Goal: Task Accomplishment & Management: Complete application form

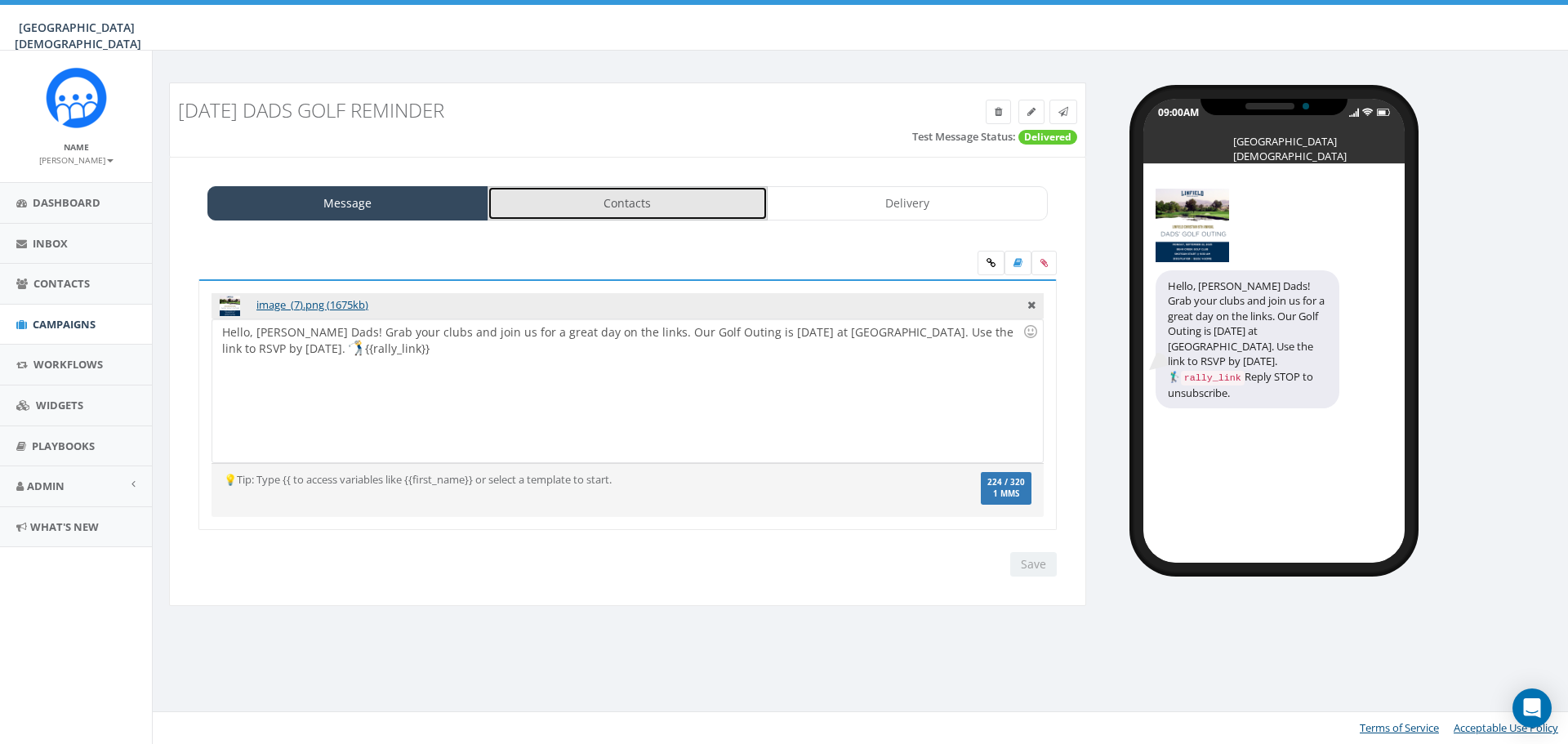
click at [677, 213] on link "Contacts" at bounding box center [628, 203] width 281 height 34
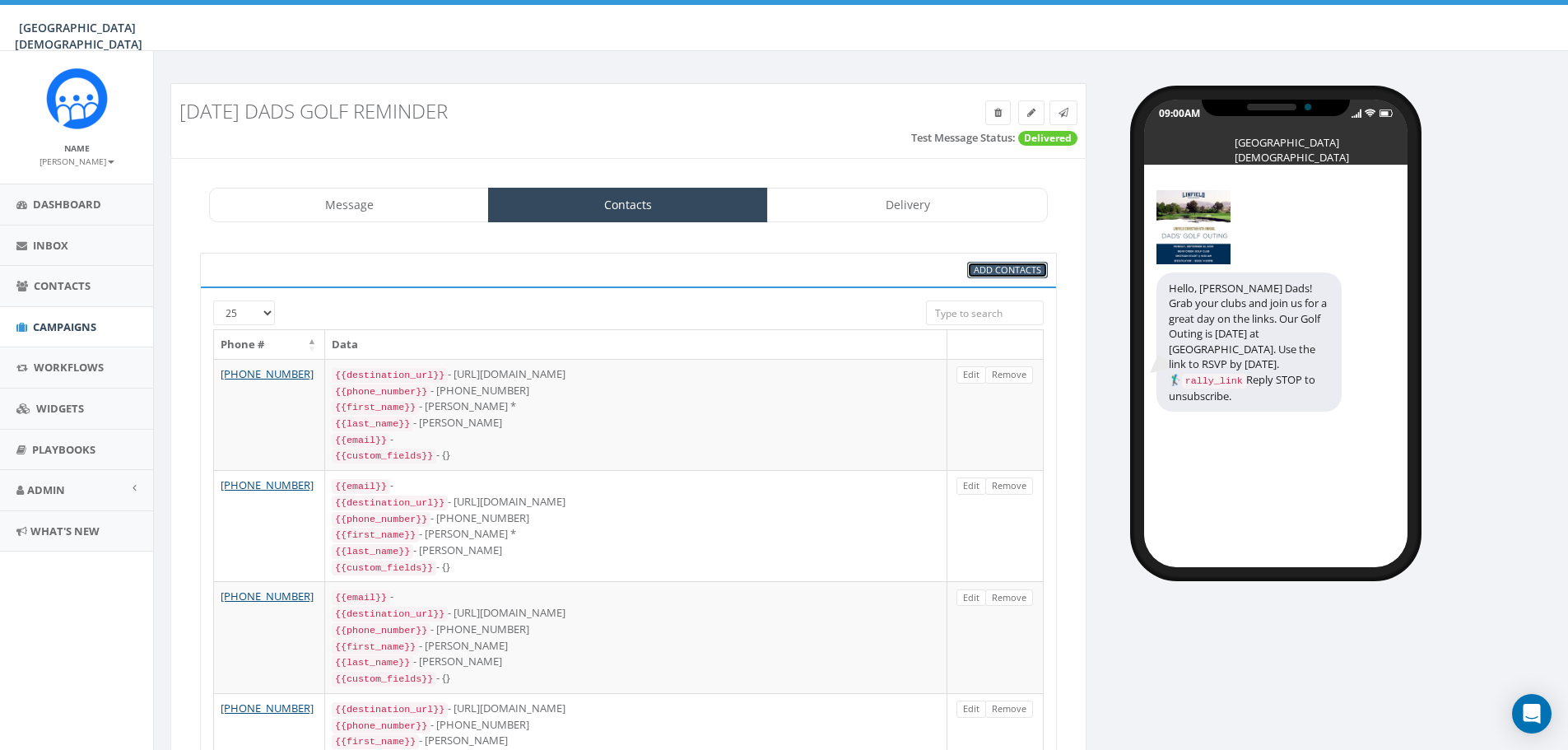
click at [986, 270] on span "Add Contacts" at bounding box center [1008, 270] width 68 height 12
select select
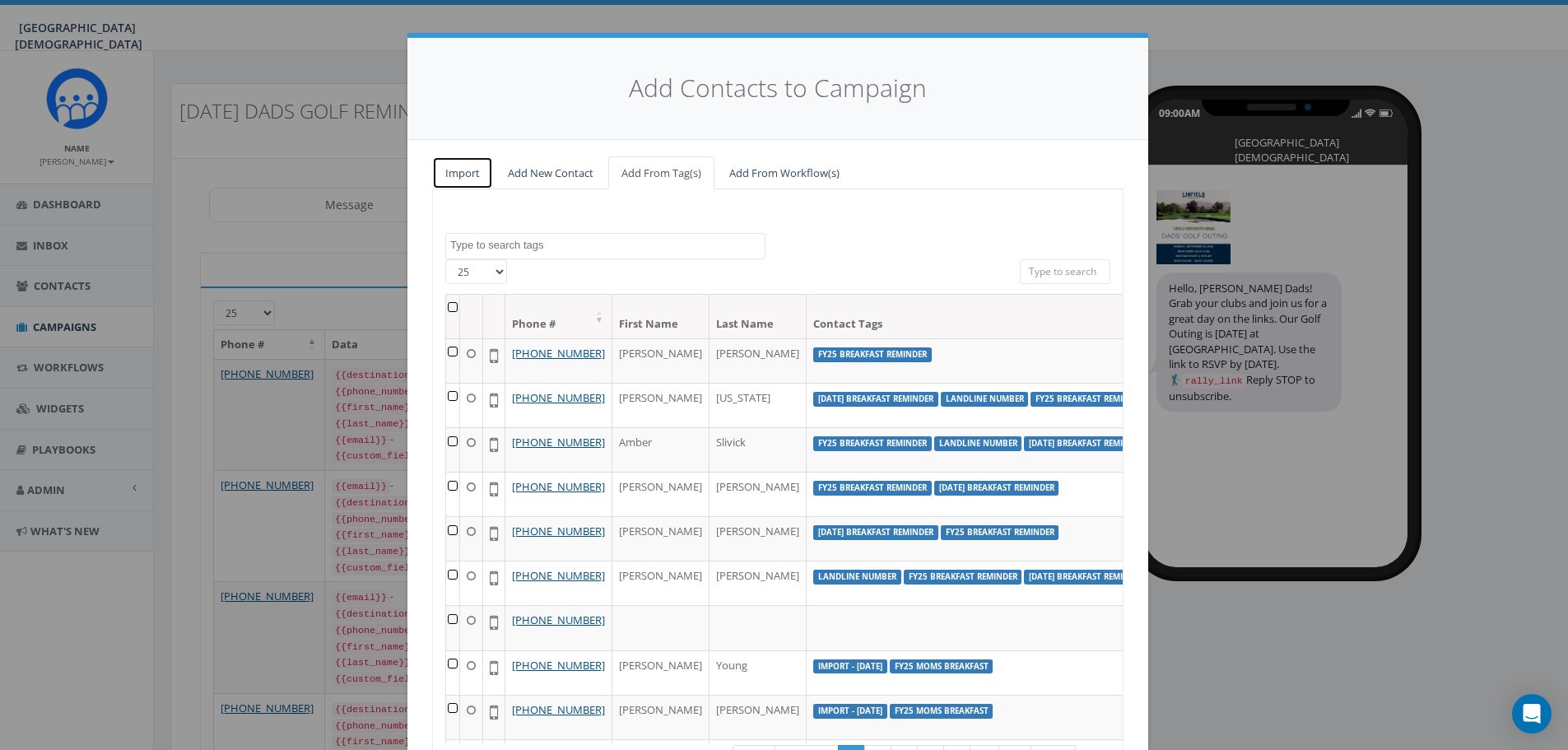
click at [468, 177] on link "Import" at bounding box center [463, 173] width 61 height 33
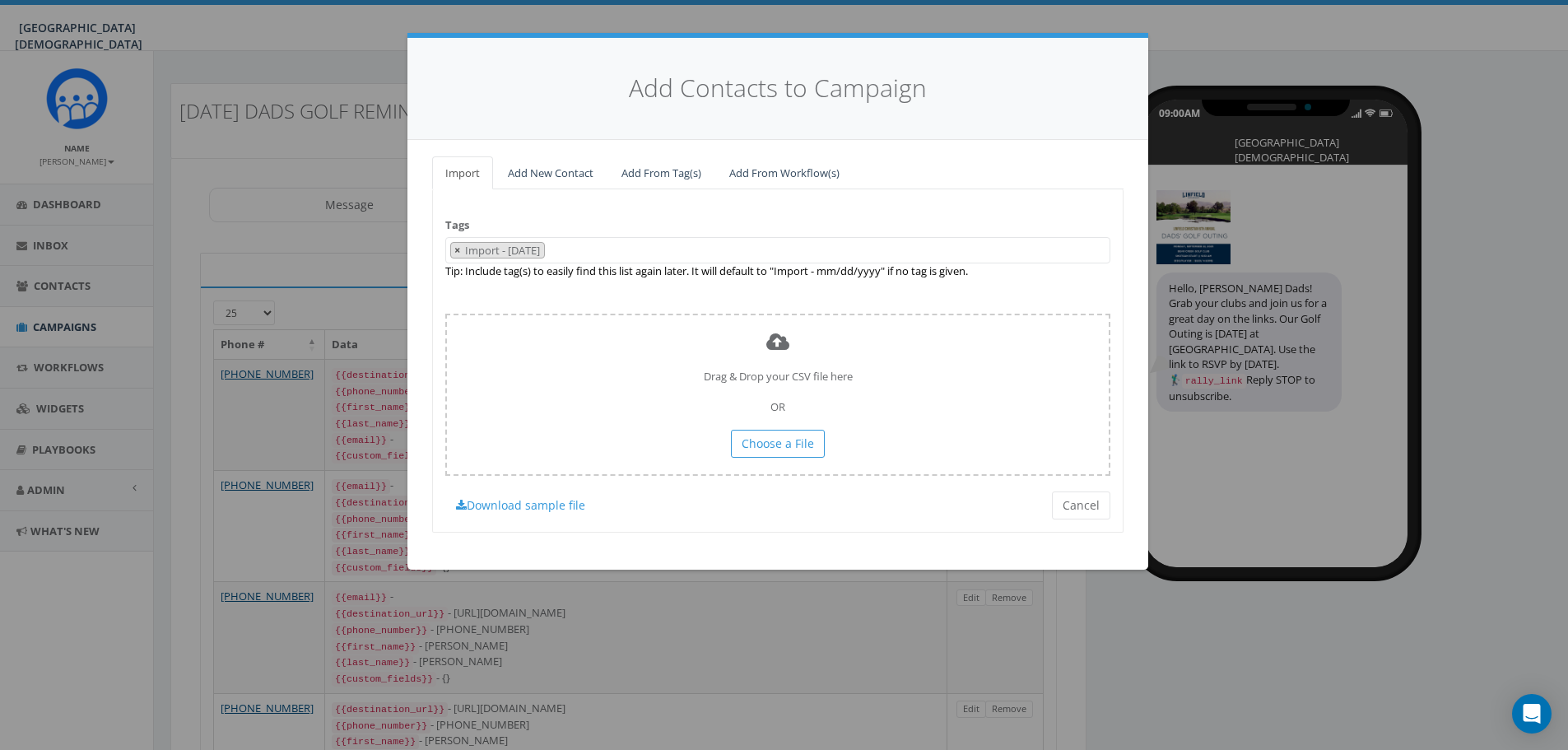
click at [457, 252] on span "×" at bounding box center [457, 250] width 6 height 14
select select
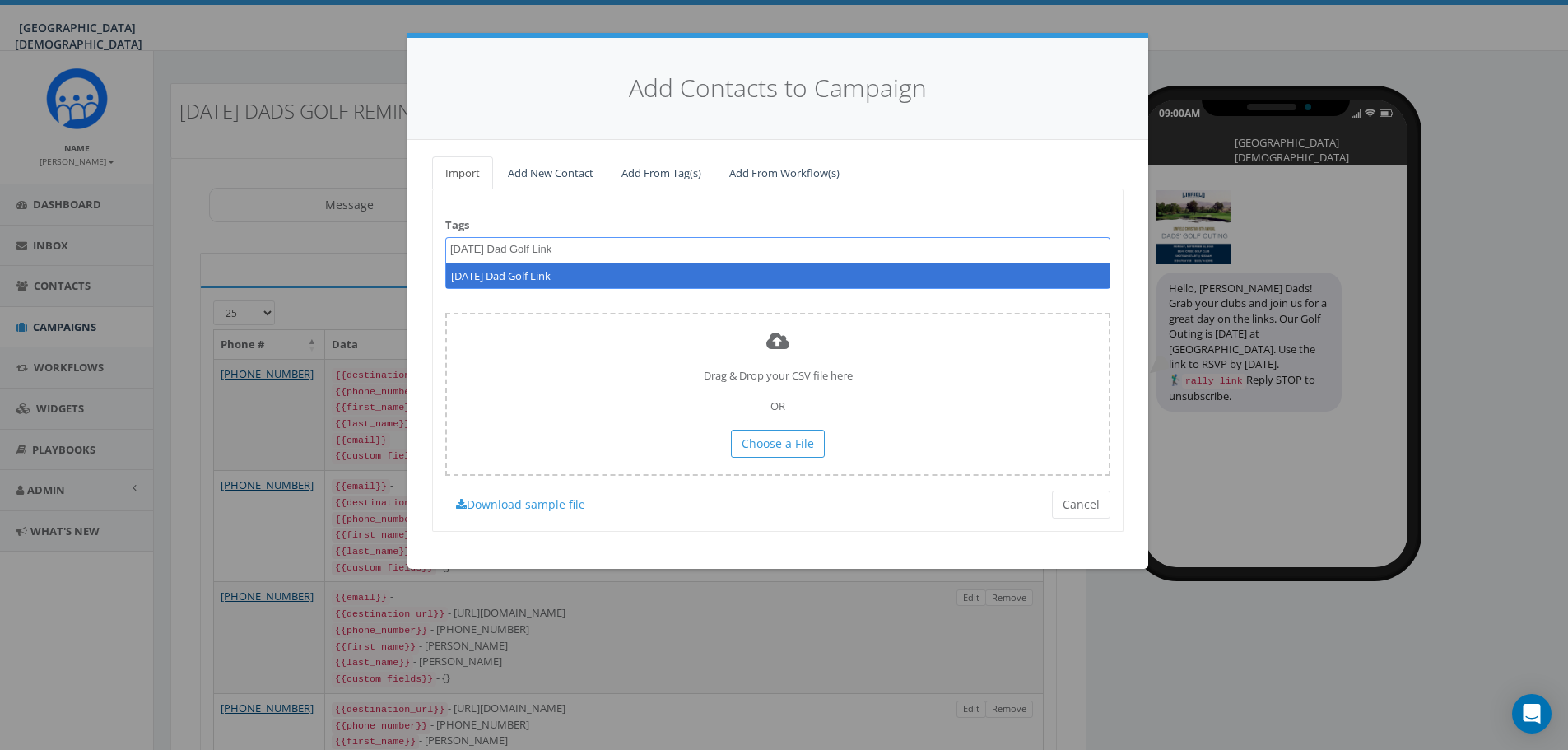
type textarea "9.9.25 Dad Golf Link"
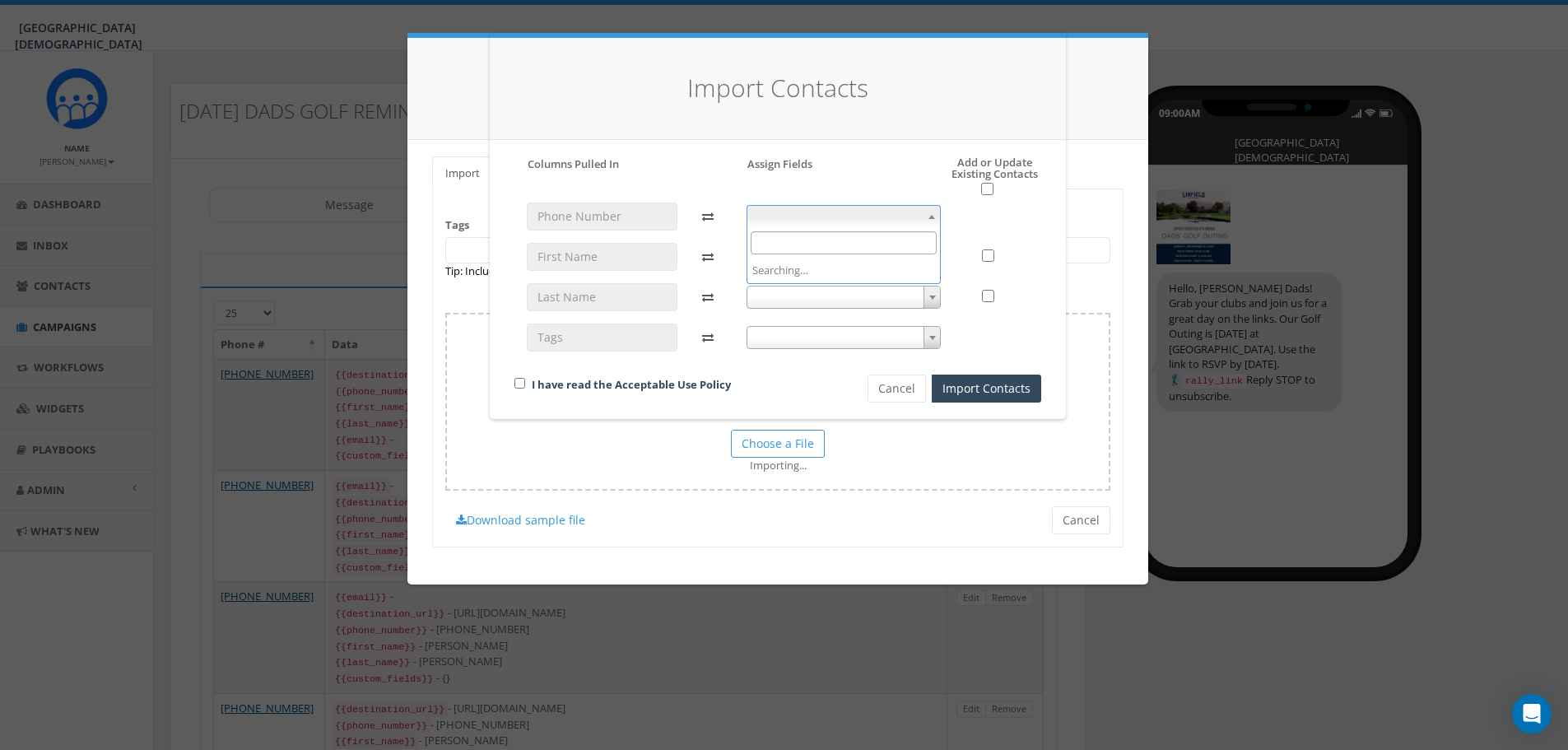
click at [850, 216] on span at bounding box center [844, 216] width 195 height 23
select select "phone_number"
click at [800, 255] on span at bounding box center [844, 257] width 195 height 23
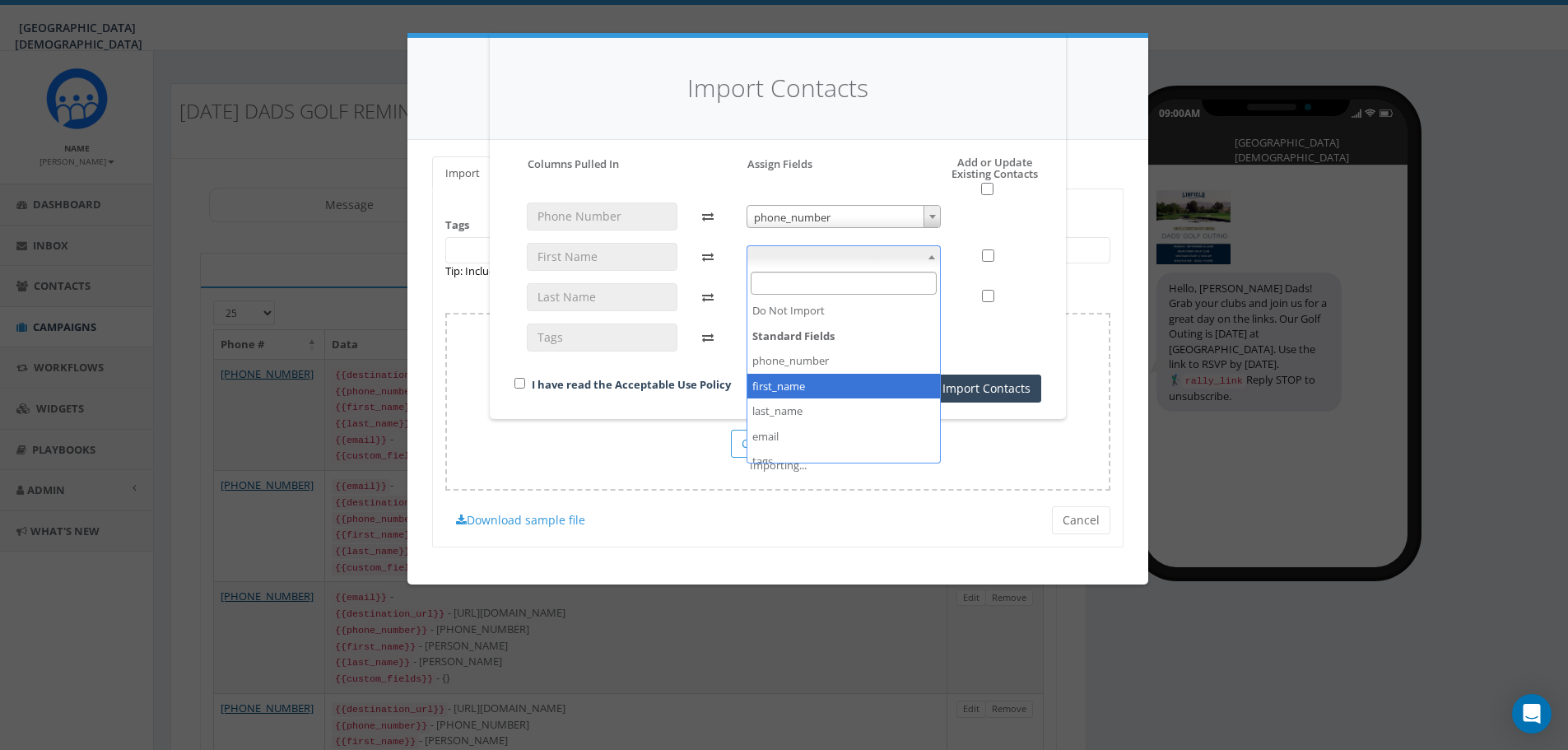
select select "first_name"
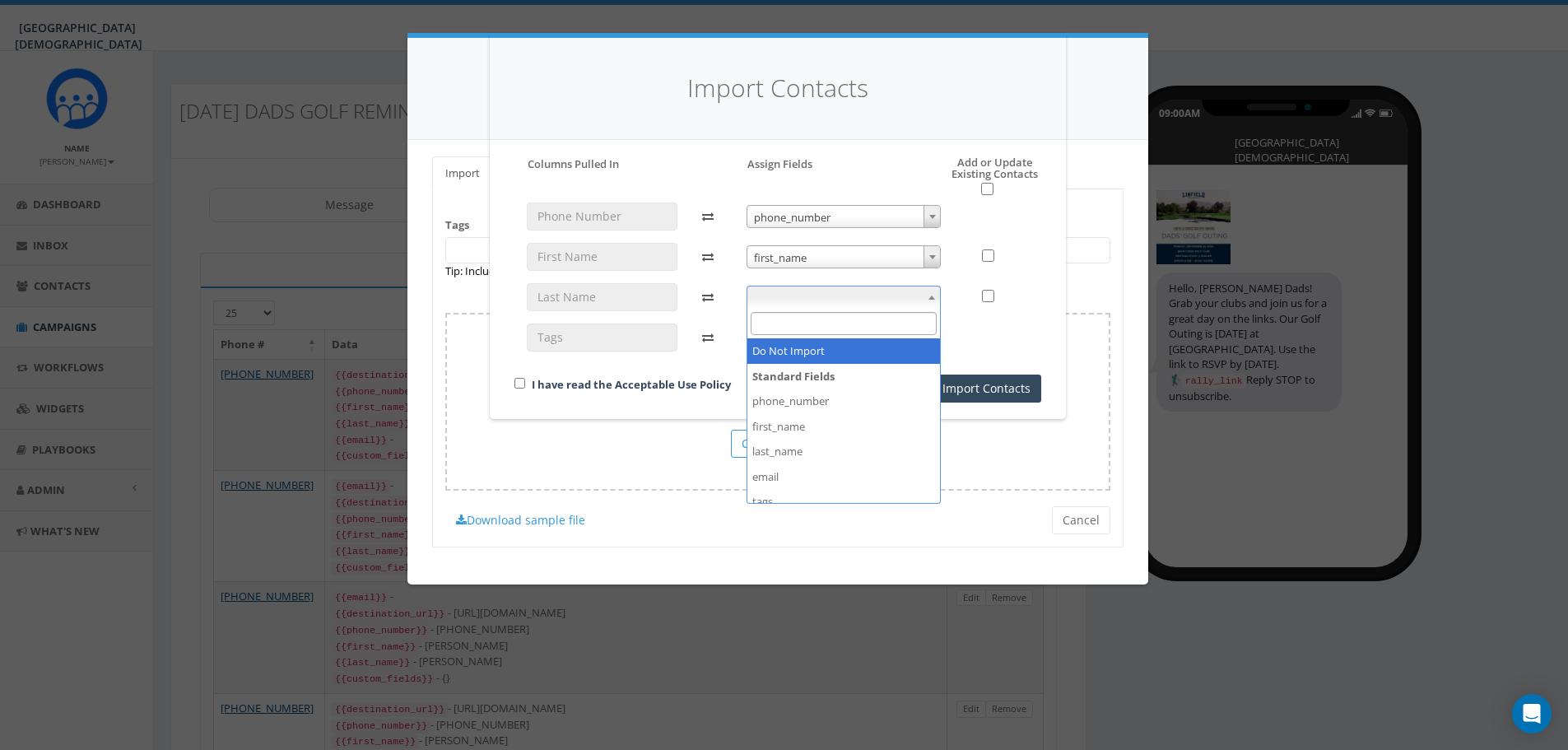
click at [780, 301] on span at bounding box center [844, 298] width 195 height 23
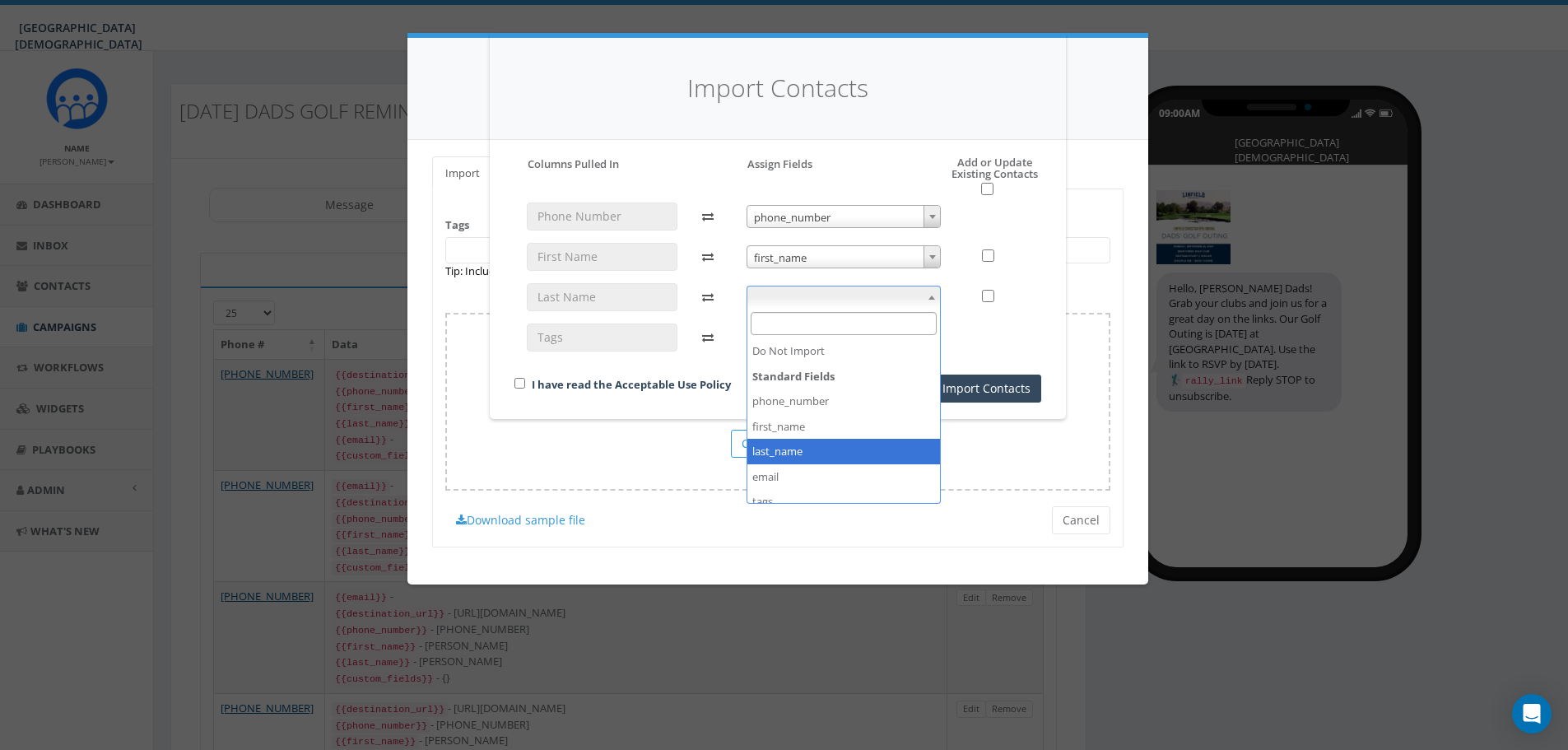
select select "last_name"
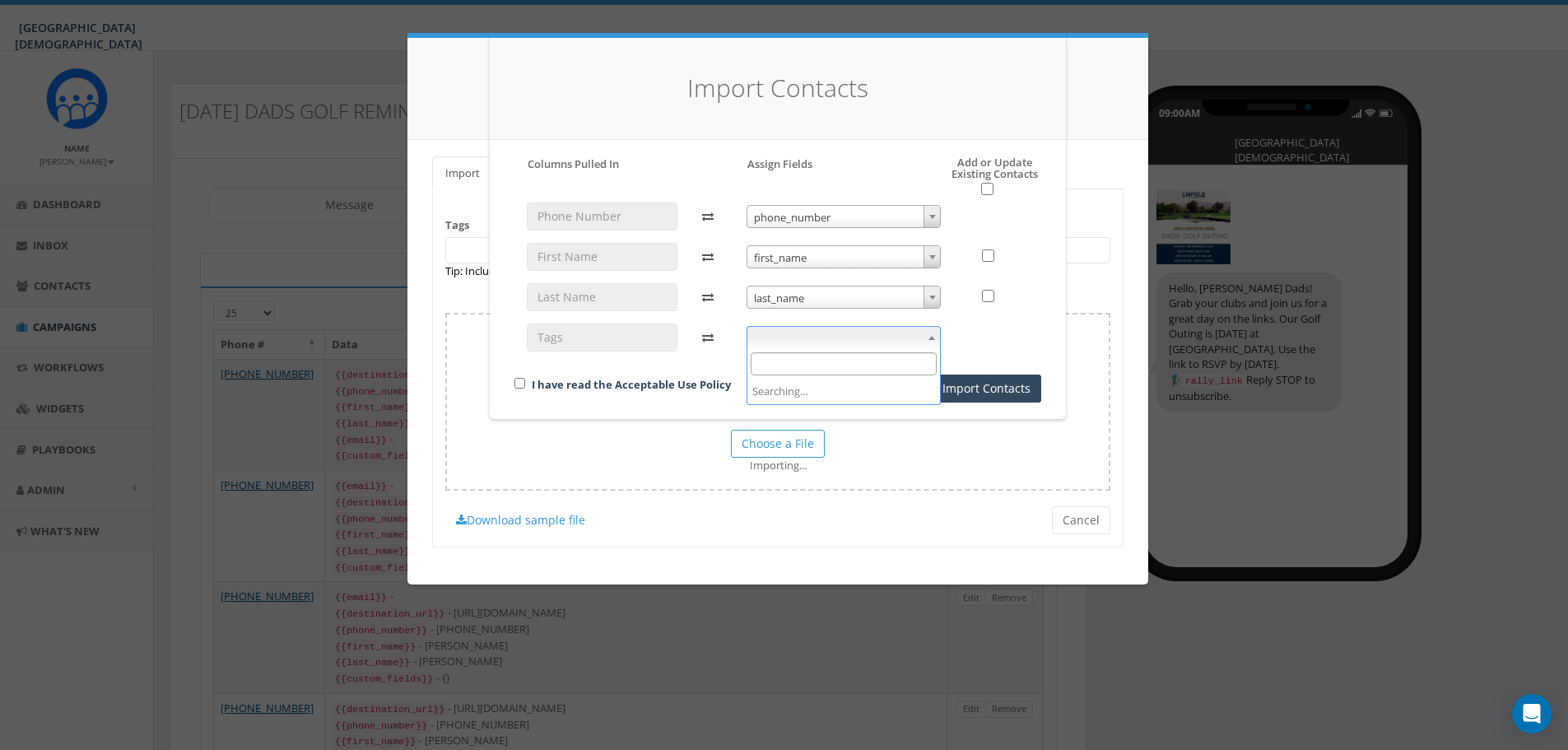
click at [800, 341] on span at bounding box center [844, 338] width 195 height 23
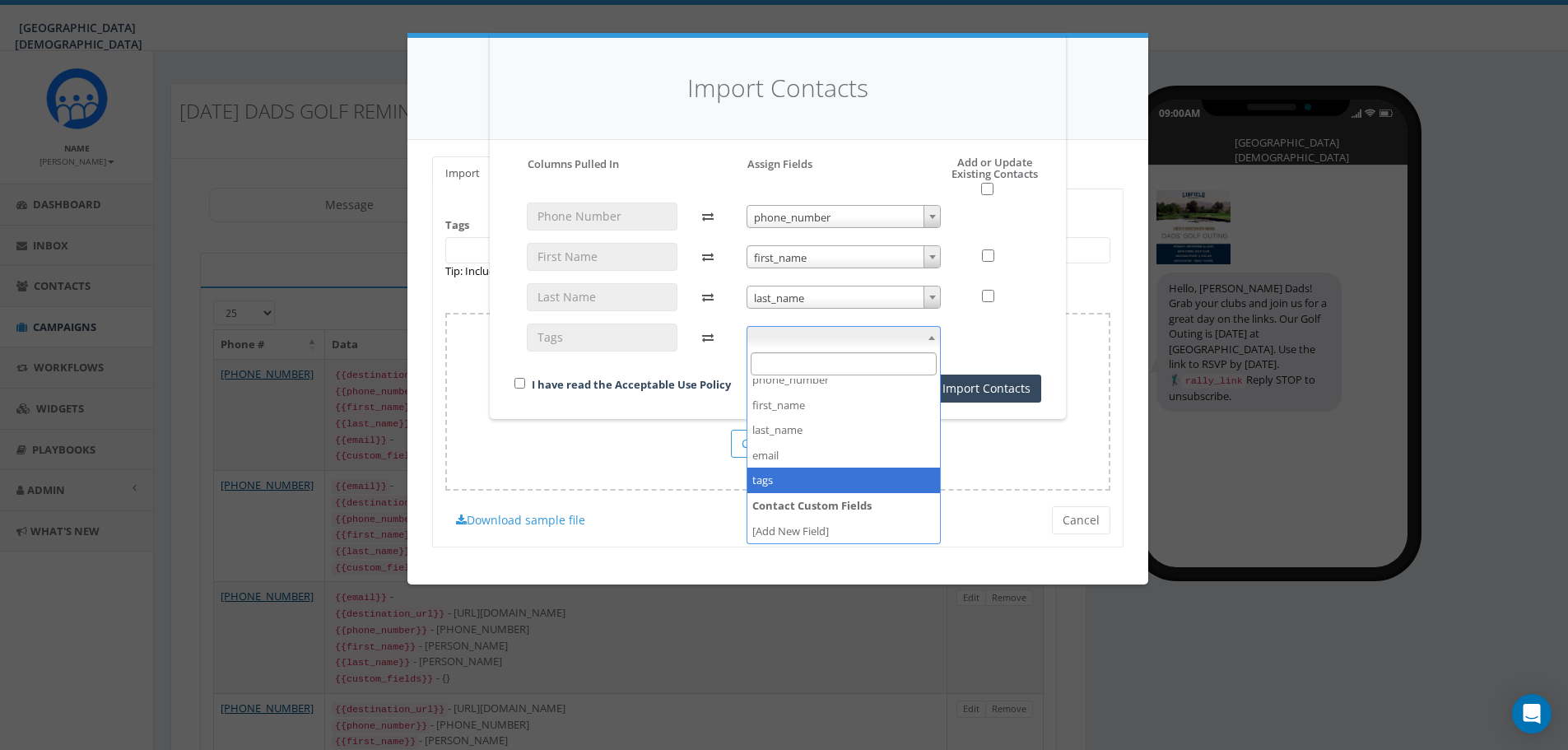
select select "tags"
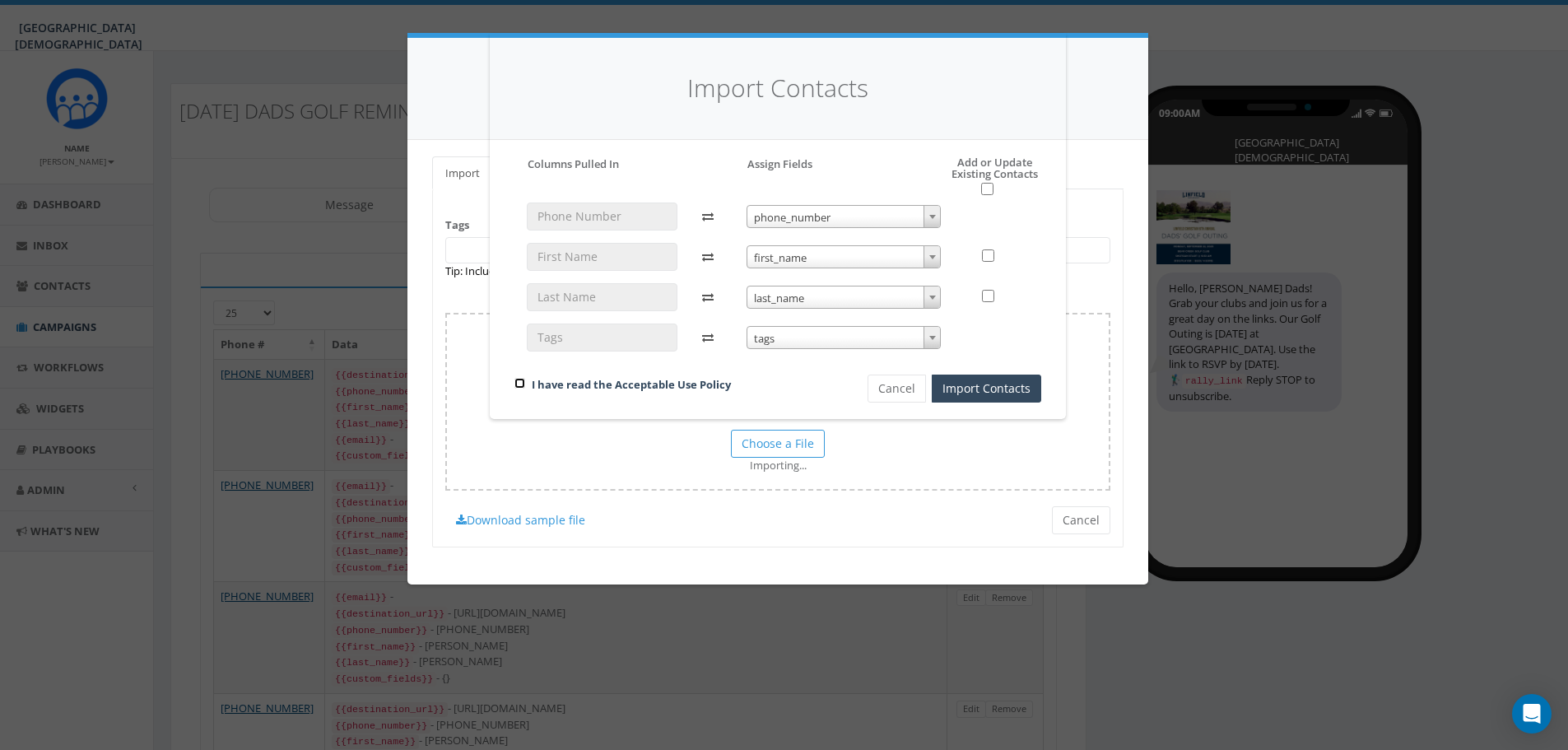
click at [520, 383] on input "checkbox" at bounding box center [519, 383] width 11 height 11
checkbox input "true"
click at [967, 391] on button "Import Contacts" at bounding box center [987, 388] width 110 height 28
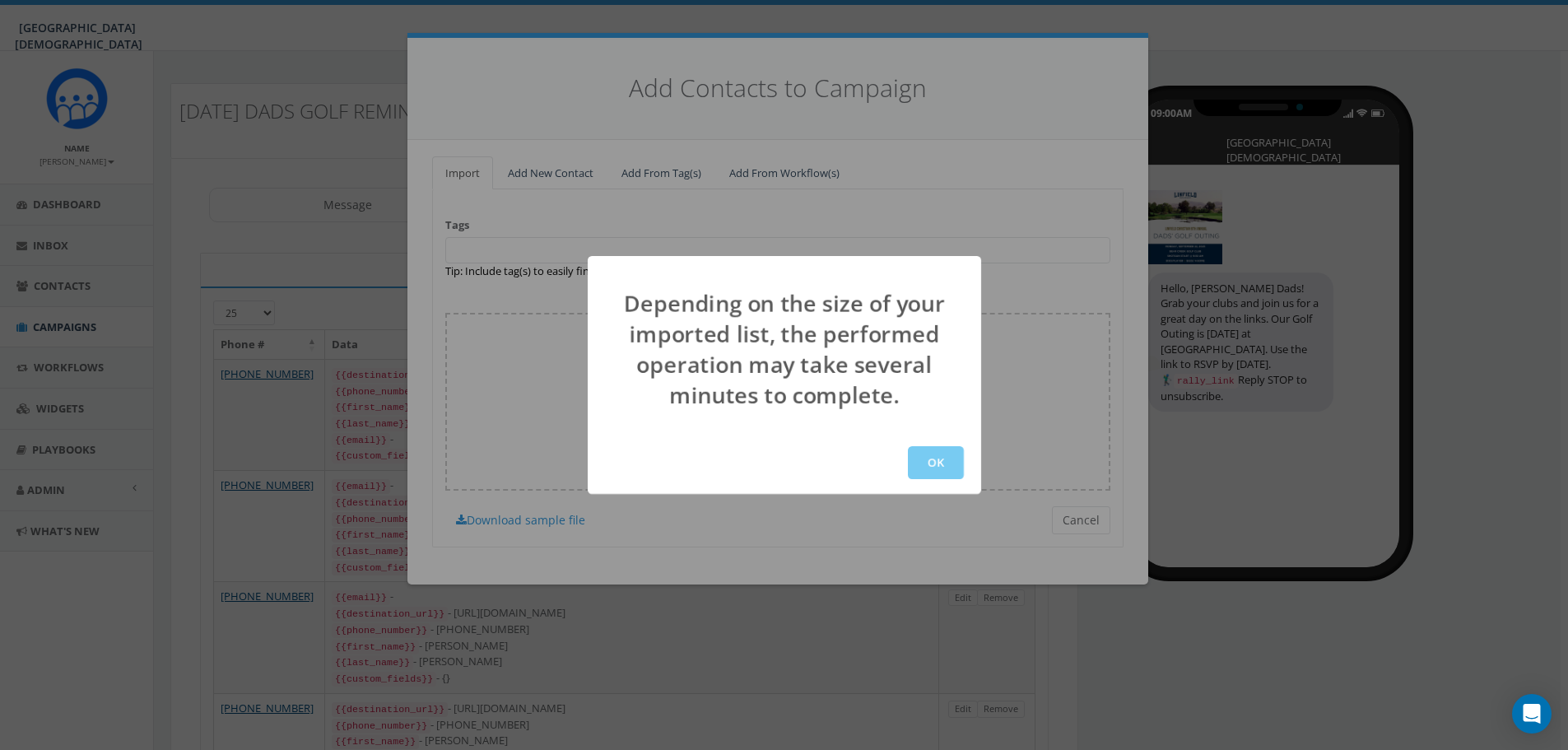
click at [928, 456] on button "OK" at bounding box center [936, 463] width 56 height 33
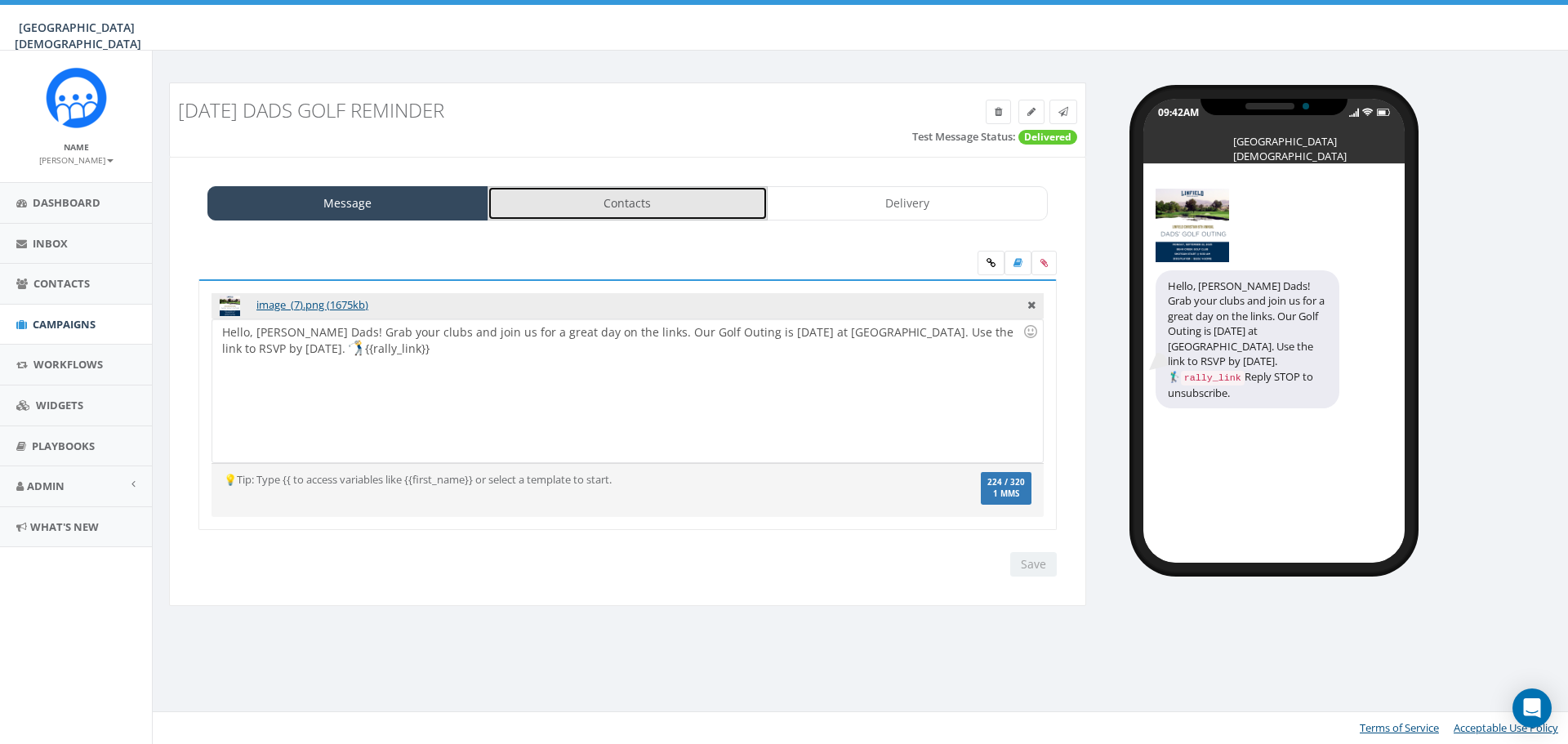
click at [597, 196] on link "Contacts" at bounding box center [628, 203] width 281 height 34
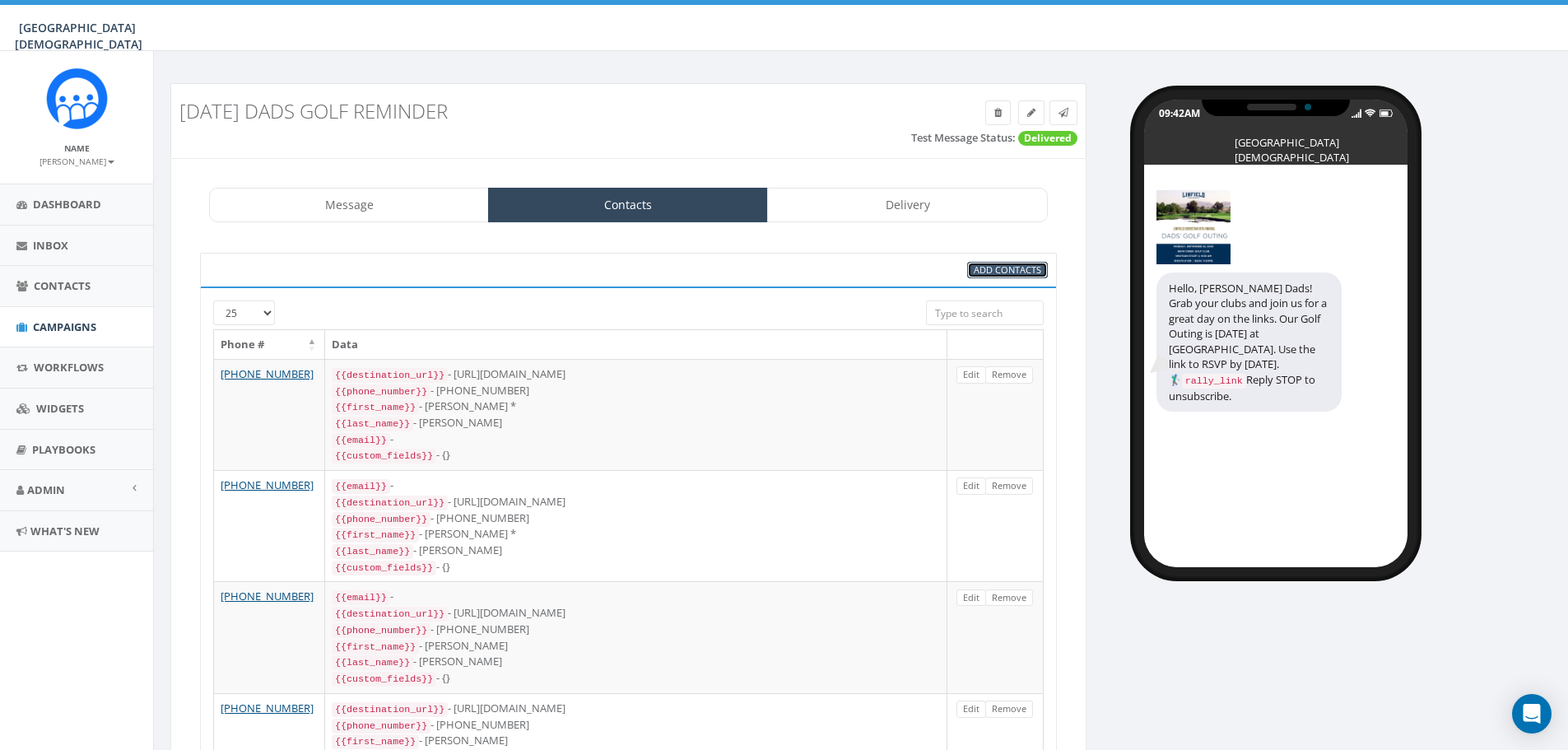
click at [1023, 277] on link "Add Contacts" at bounding box center [1008, 271] width 80 height 17
select select
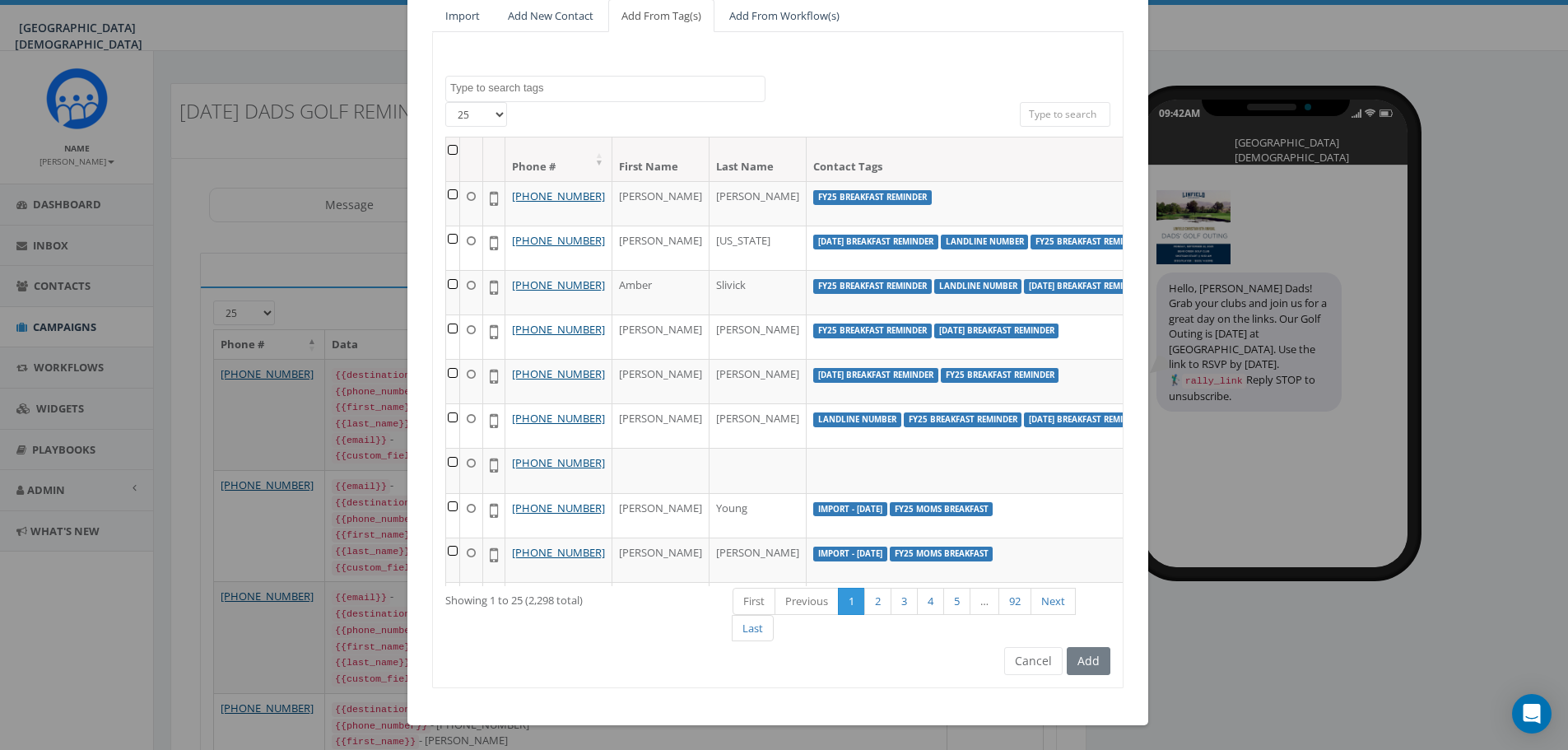
click at [537, 89] on textarea "Search" at bounding box center [607, 87] width 315 height 14
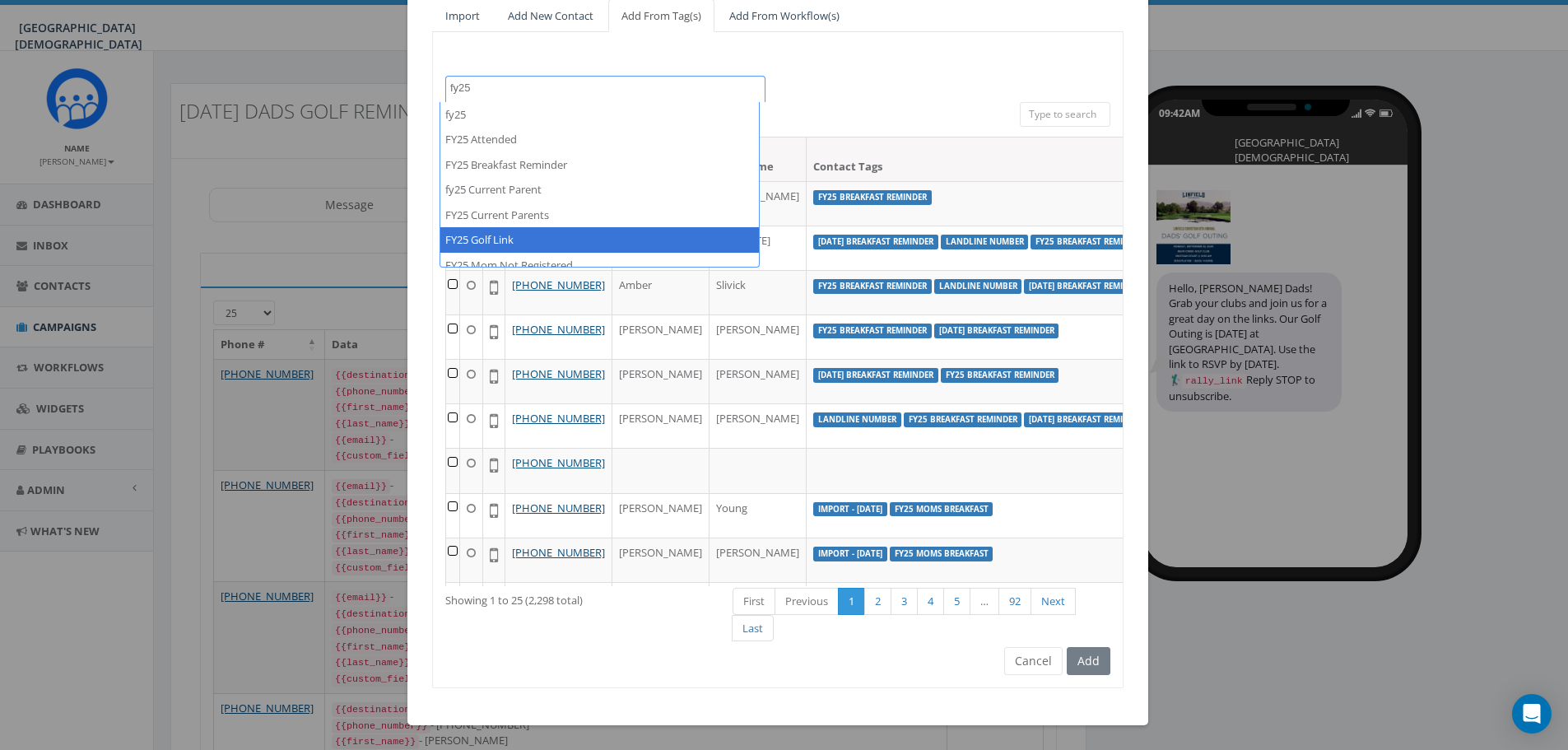
type textarea "fy25"
select select "FY25 Golf Link"
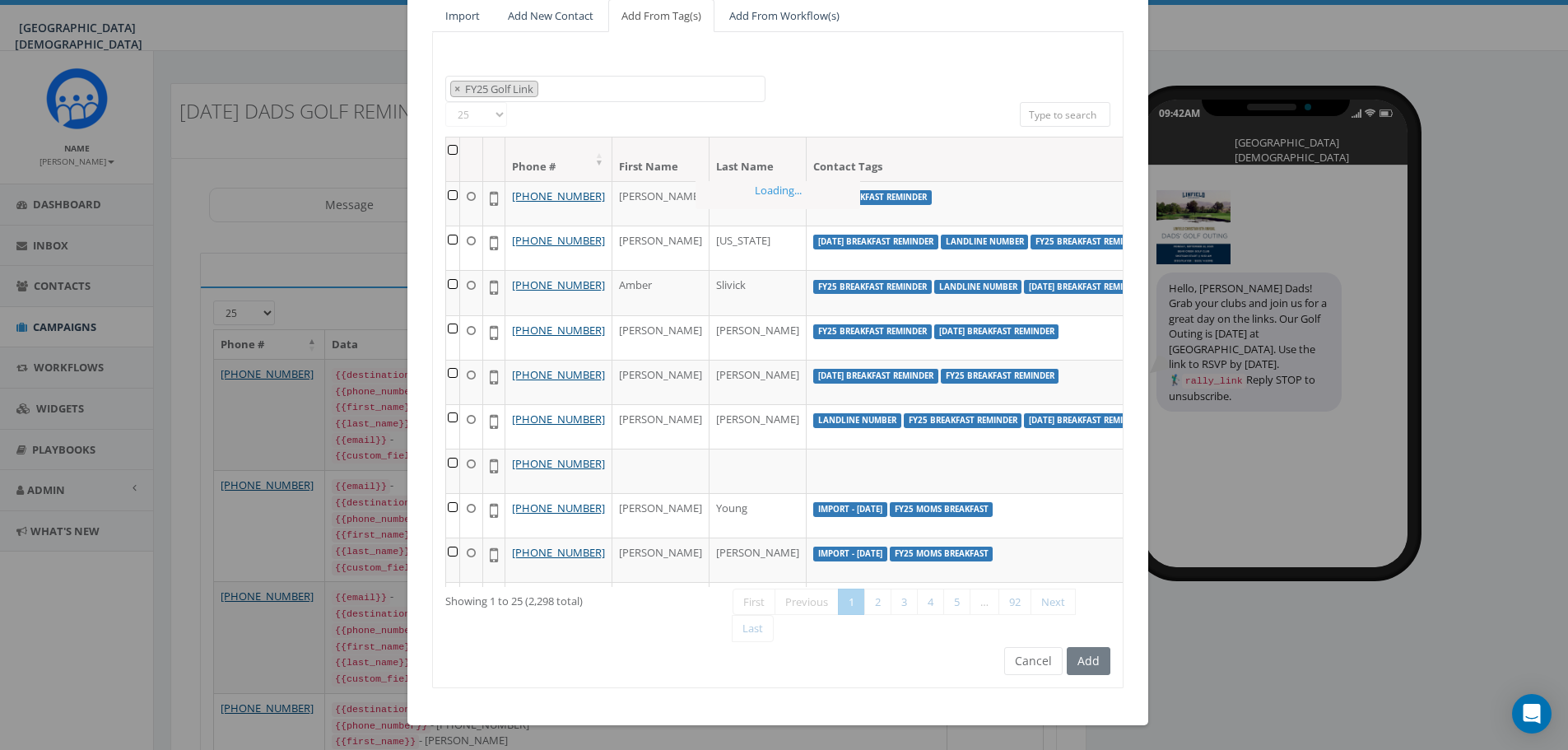
scroll to position [667, 0]
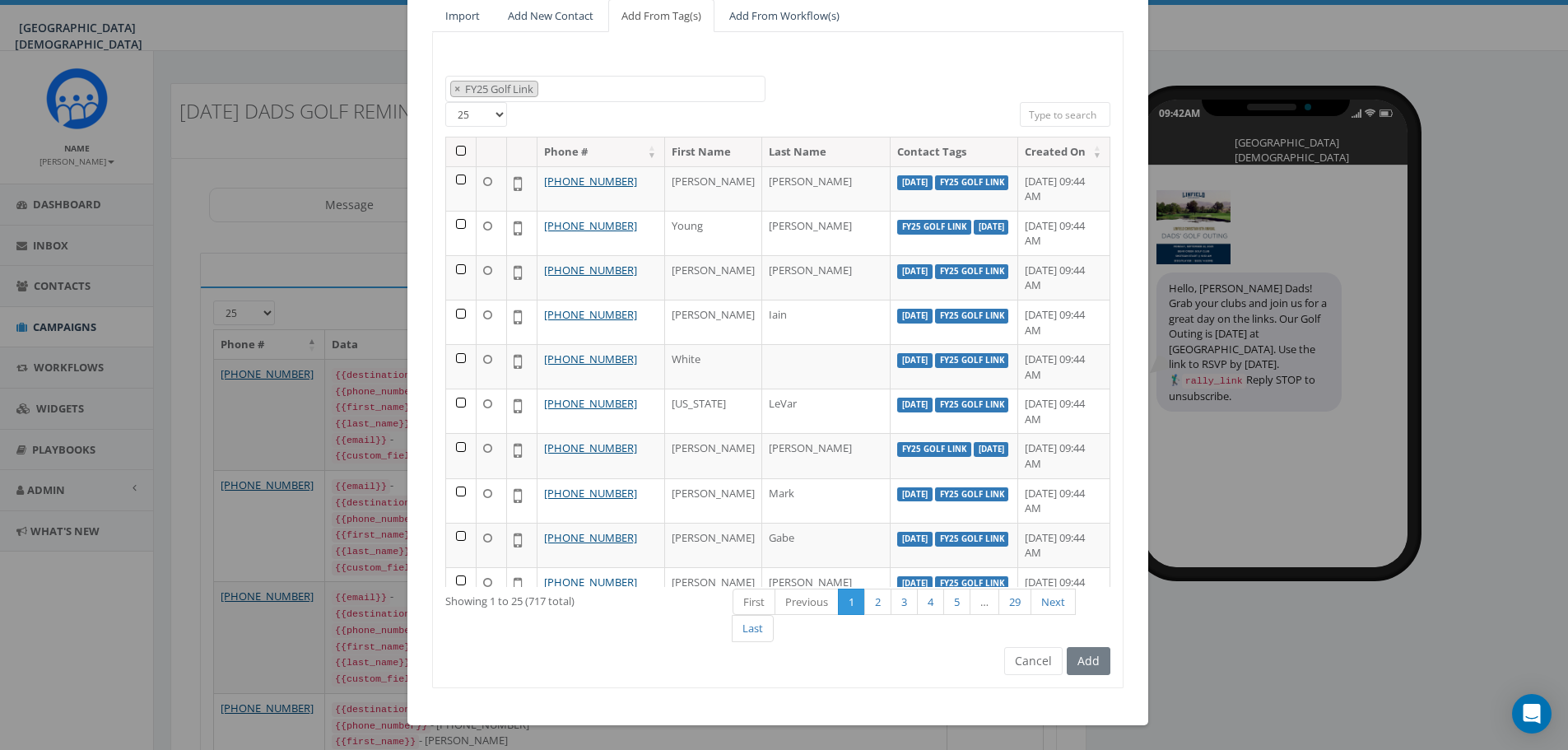
click at [452, 149] on th at bounding box center [462, 152] width 31 height 29
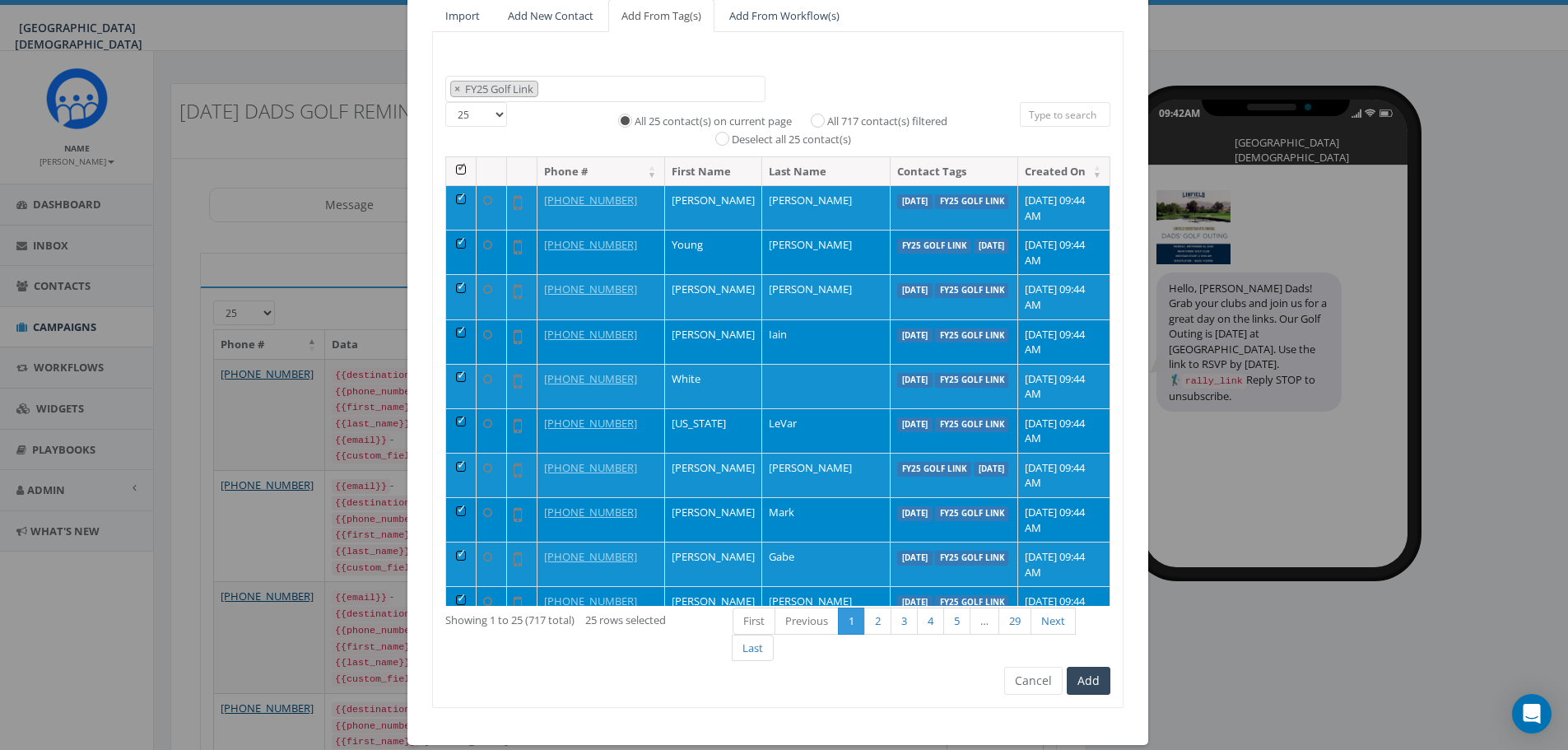
click at [916, 122] on label "All 717 contact(s) filtered" at bounding box center [887, 121] width 120 height 16
click at [827, 122] on input "All 717 contact(s) filtered" at bounding box center [821, 119] width 11 height 11
radio input "true"
click at [1081, 680] on button "Add" at bounding box center [1089, 680] width 44 height 28
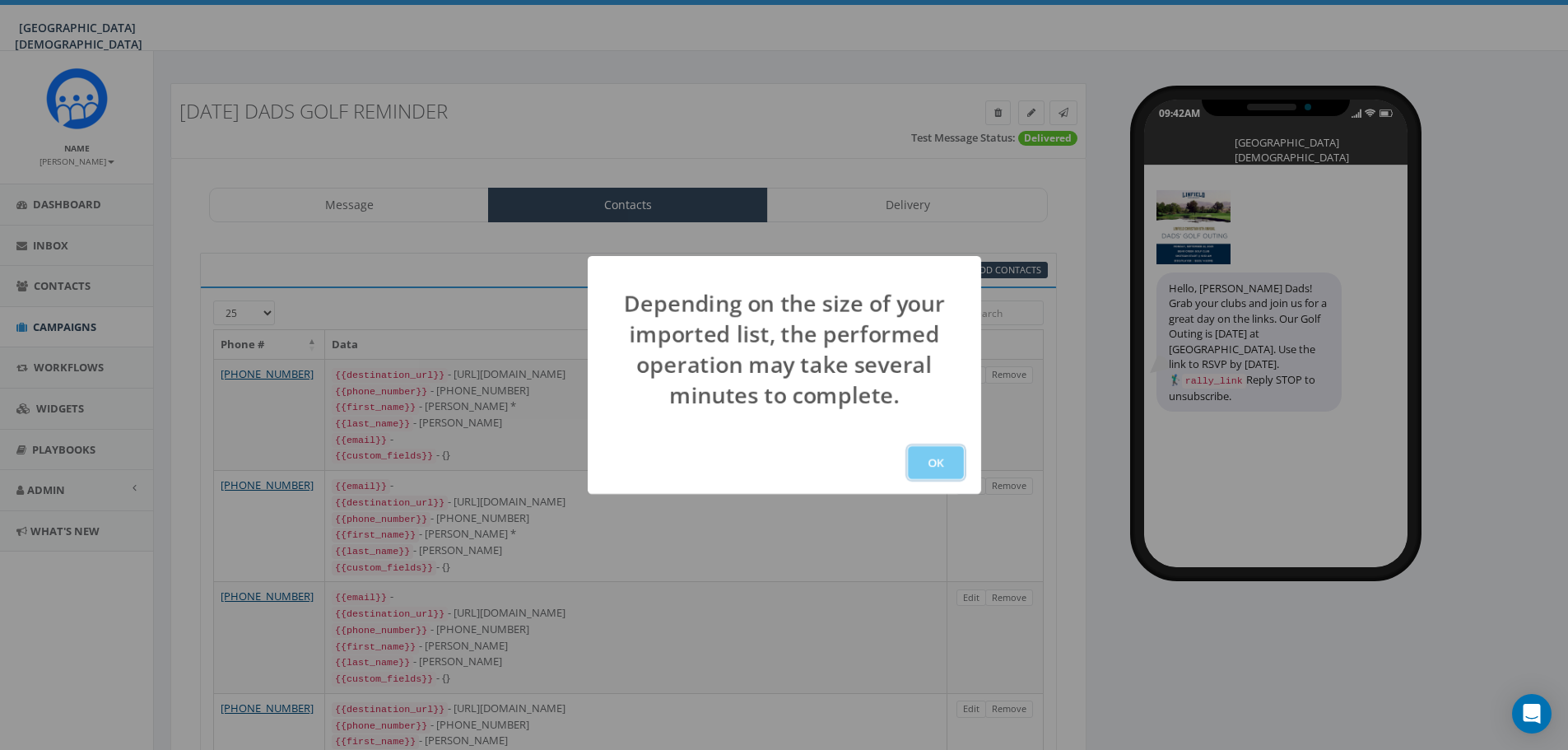
click at [953, 461] on button "OK" at bounding box center [936, 463] width 56 height 33
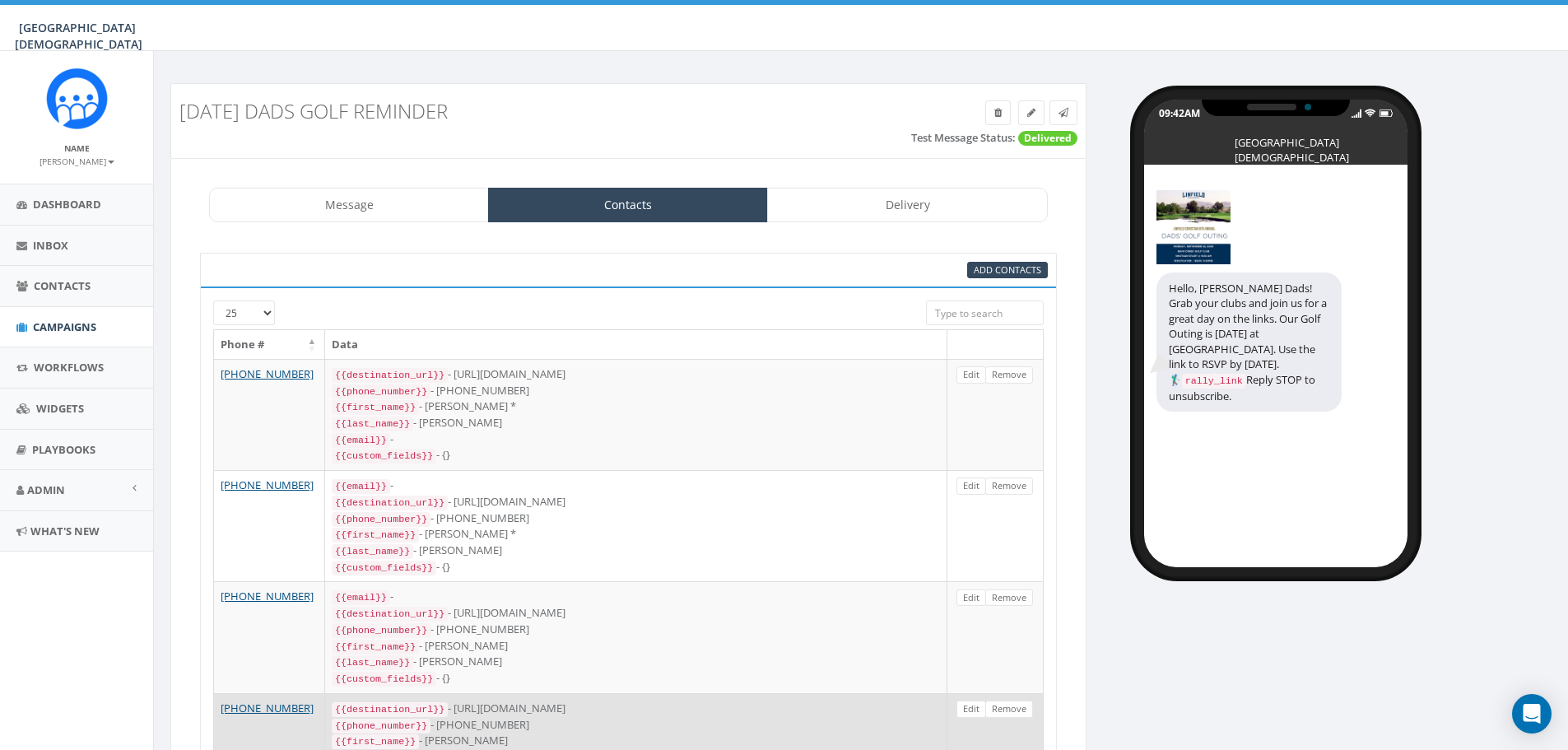
scroll to position [236, 0]
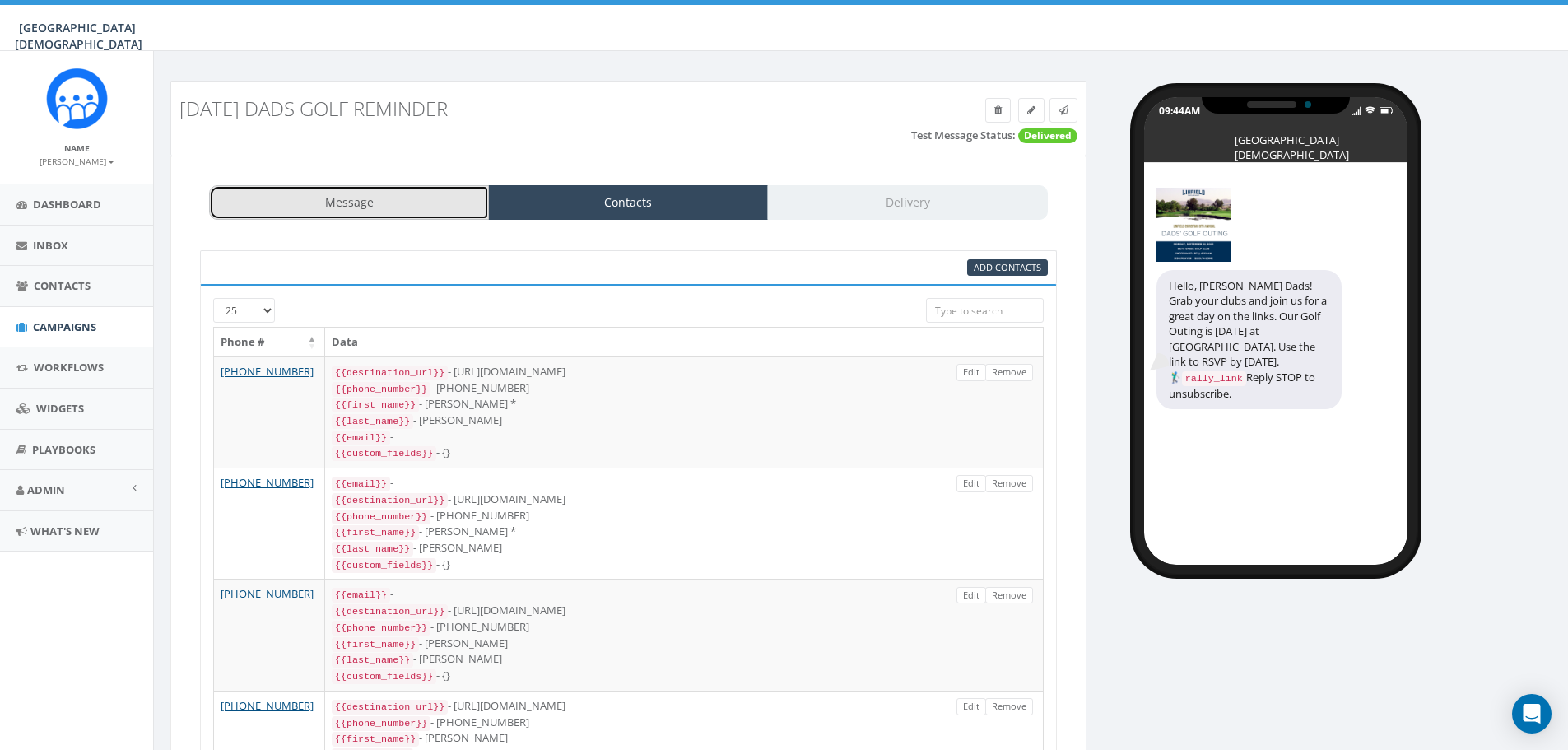
click at [400, 205] on link "Message" at bounding box center [349, 203] width 280 height 34
